Goal: Find contact information

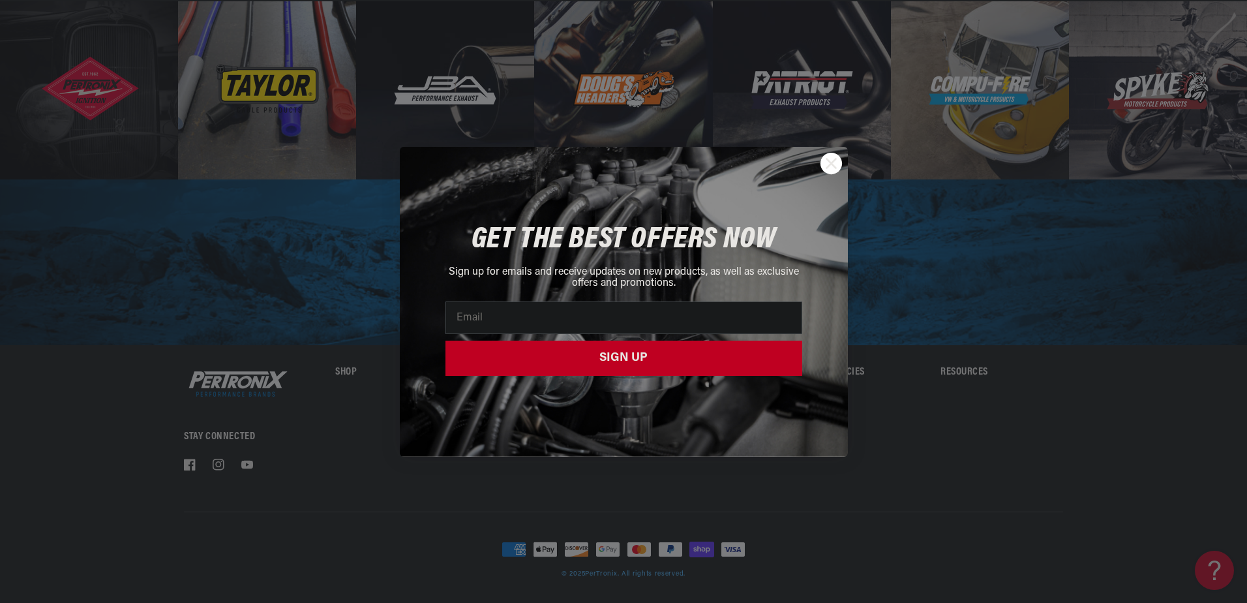
click at [533, 365] on div "GET THE BEST OFFERS NOW Sign up for emails and receive updates on new products,…" at bounding box center [624, 302] width 422 height 284
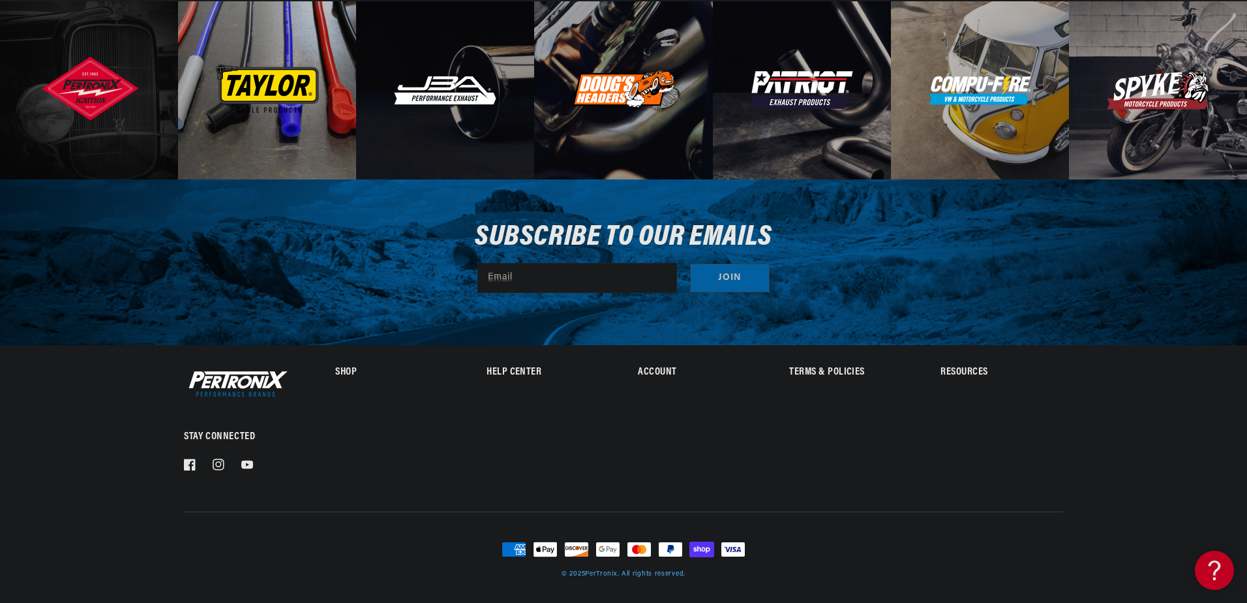
click at [316, 409] on div "Close dialog GET THE BEST OFFERS NOW Sign up for emails and receive updates on …" at bounding box center [623, 301] width 1247 height 603
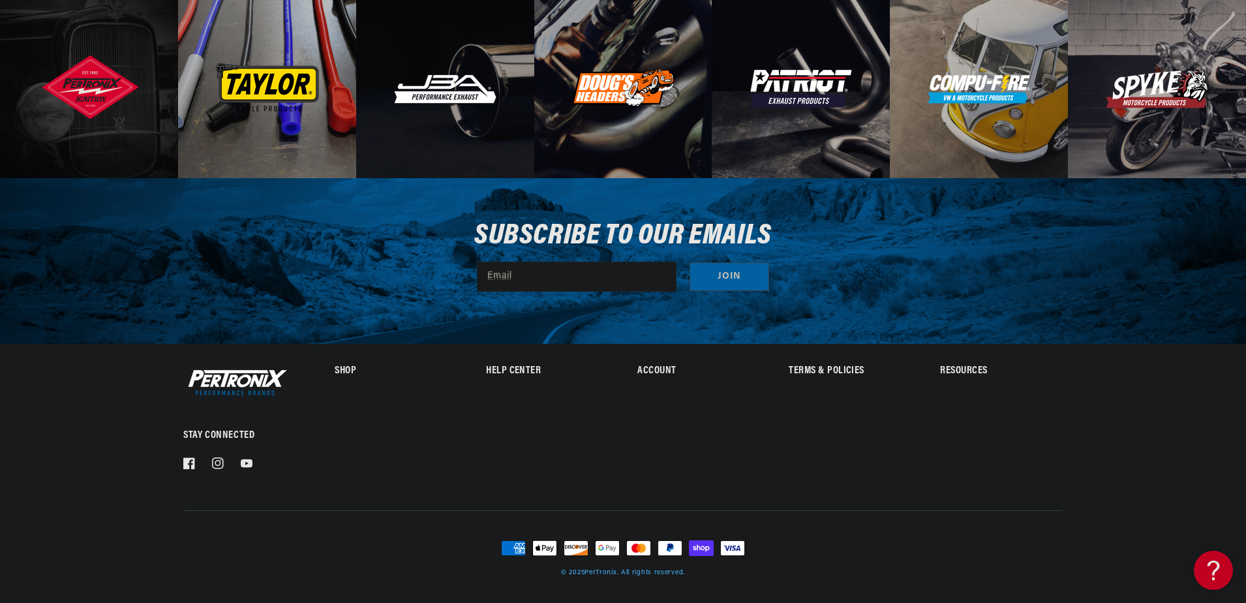
click at [513, 369] on h2 "Help Center" at bounding box center [547, 371] width 122 height 9
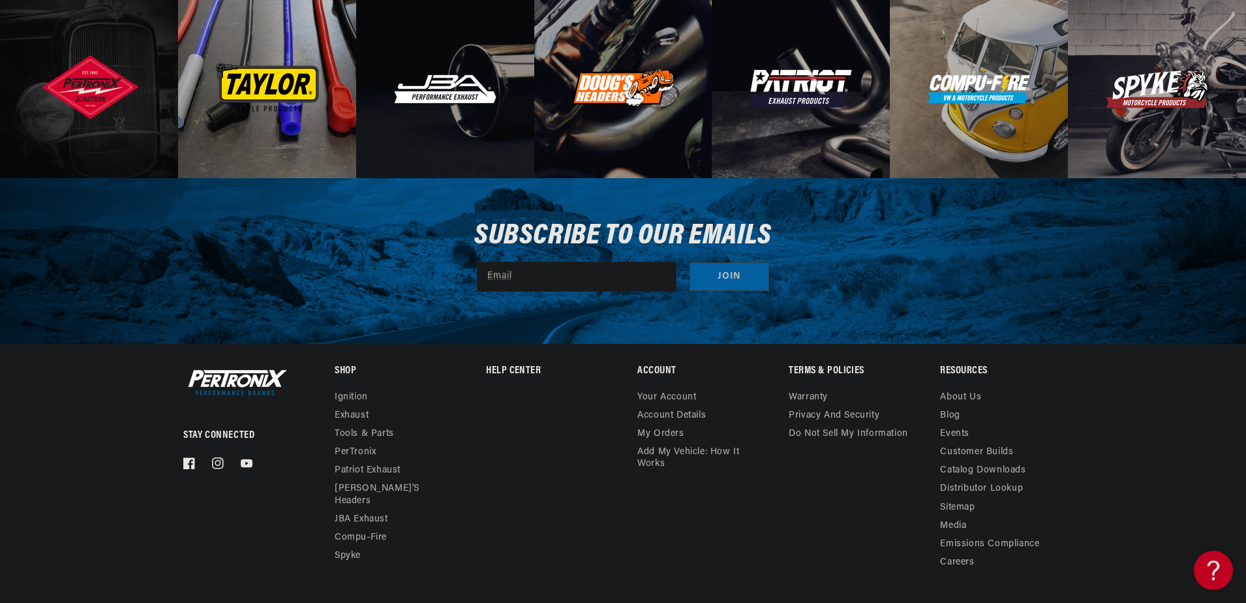
click at [522, 421] on div "Help Center Contact us Call Us ([PHONE_NUMBER]) FAQ Pertronix Ordering Viewing …" at bounding box center [547, 469] width 122 height 205
click at [514, 369] on details "Help Center Contact us Call Us ([PHONE_NUMBER]) FAQ Pertronix Ordering Viewing …" at bounding box center [547, 378] width 122 height 22
click at [509, 369] on details "Help Center Contact us Call Us ([PHONE_NUMBER]) FAQ Pertronix Ordering Viewing …" at bounding box center [547, 378] width 122 height 22
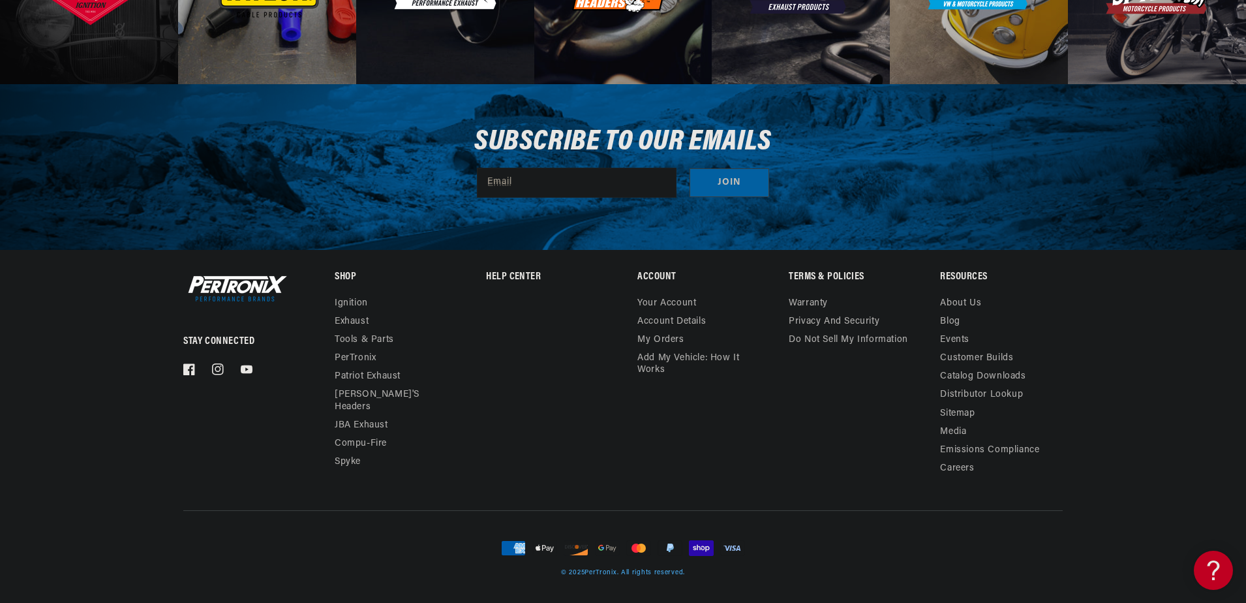
click at [527, 265] on footer "Stay Connected Facebook Instagram YouTube Shop Ignition Exhaust ." at bounding box center [623, 426] width 1246 height 354
click at [525, 273] on details "Help Center Contact us Call Us ([PHONE_NUMBER]) FAQ Pertronix Ordering Viewing …" at bounding box center [547, 284] width 122 height 22
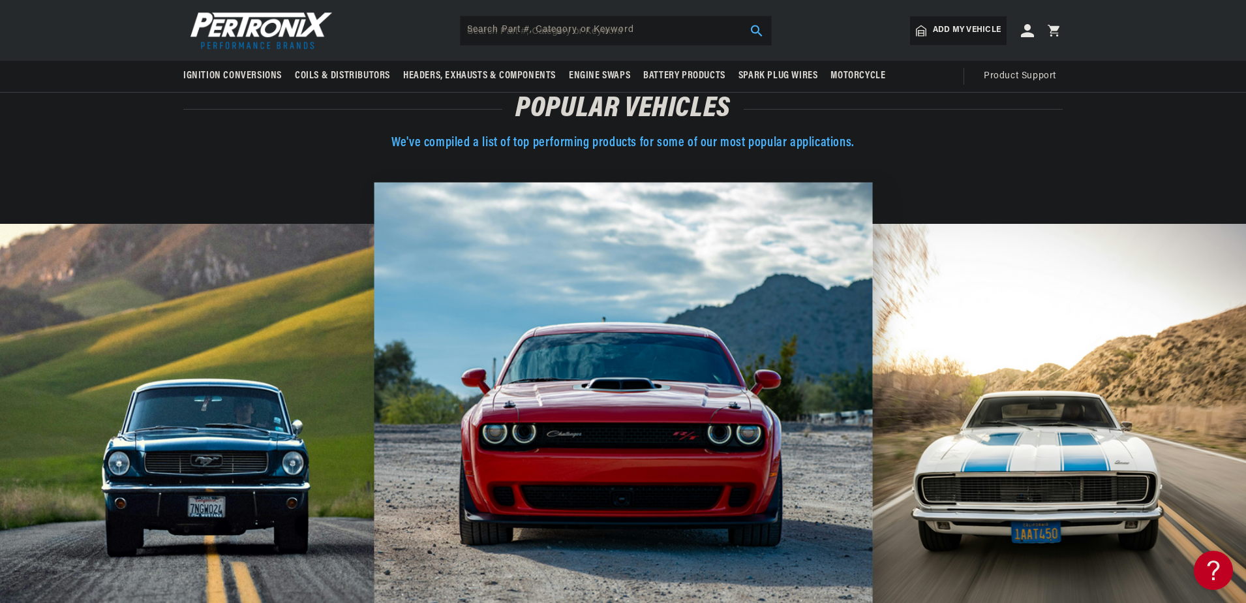
scroll to position [0, 0]
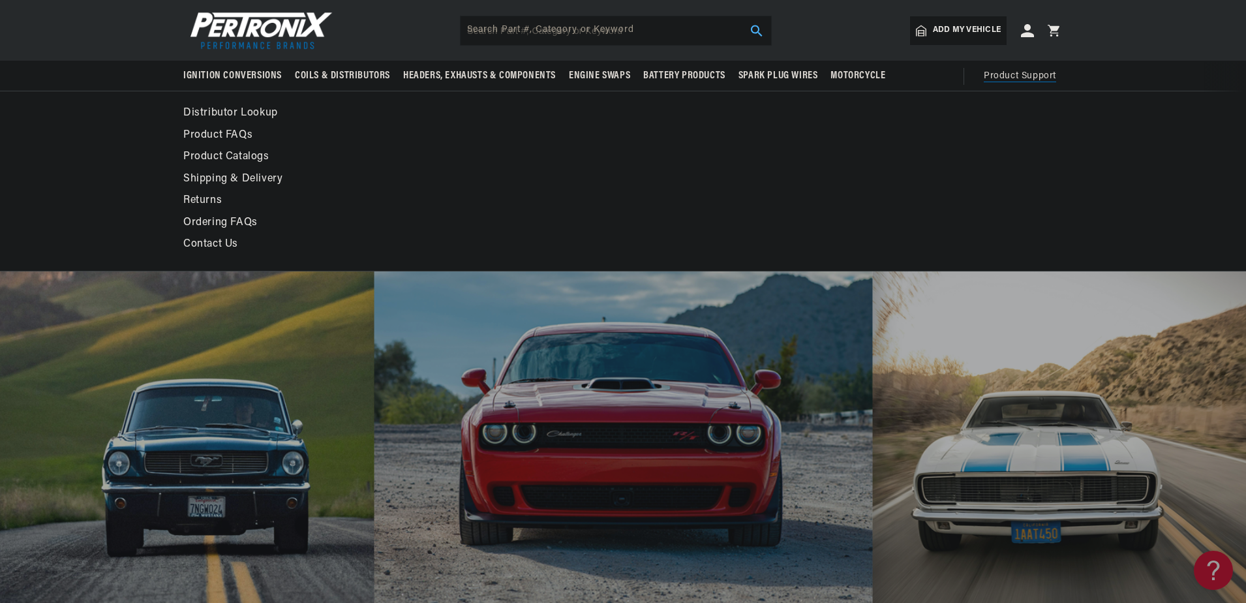
click at [1021, 71] on span "Product Support" at bounding box center [1020, 76] width 72 height 14
click at [231, 236] on link "Contact Us" at bounding box center [503, 244] width 641 height 18
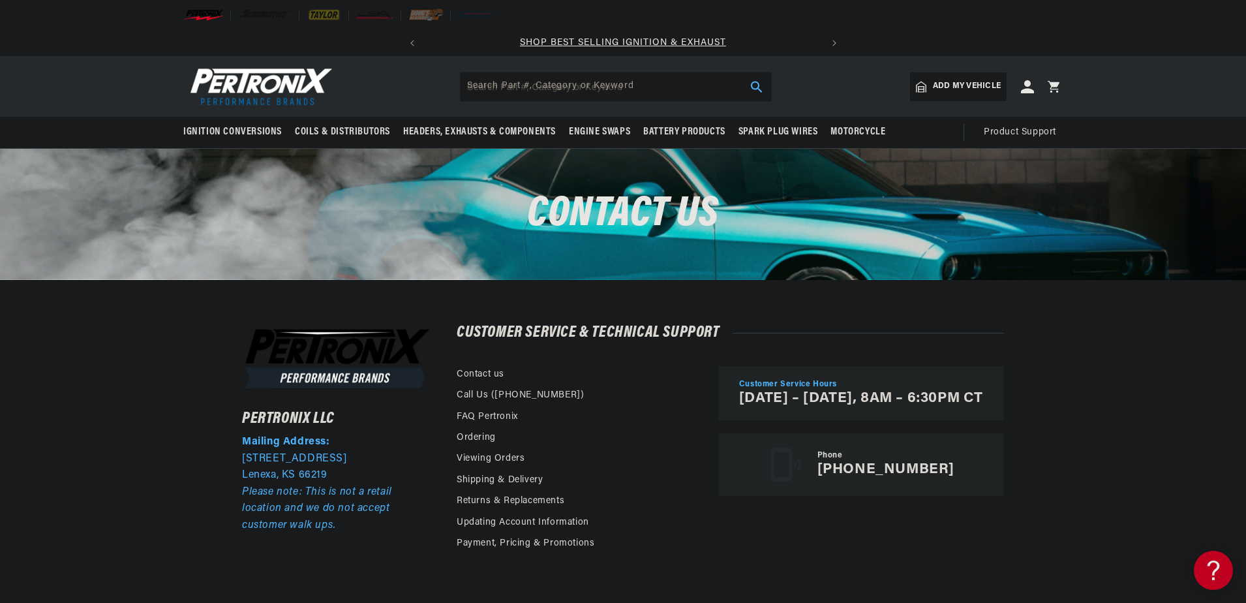
drag, startPoint x: 918, startPoint y: 469, endPoint x: 893, endPoint y: 470, distance: 24.8
click at [893, 470] on p "(913) 808-2376" at bounding box center [885, 469] width 137 height 17
